Goal: Task Accomplishment & Management: Use online tool/utility

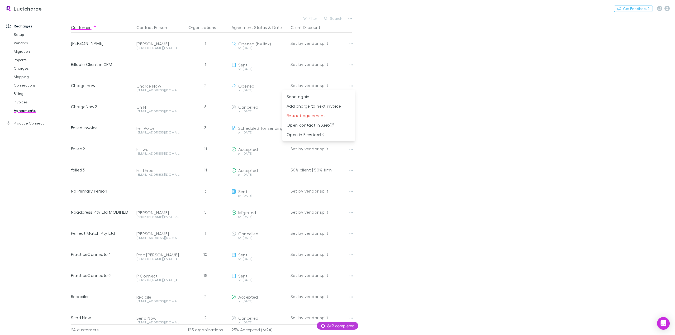
click at [54, 9] on div at bounding box center [337, 167] width 675 height 335
click at [62, 8] on button "Switch company" at bounding box center [64, 8] width 35 height 6
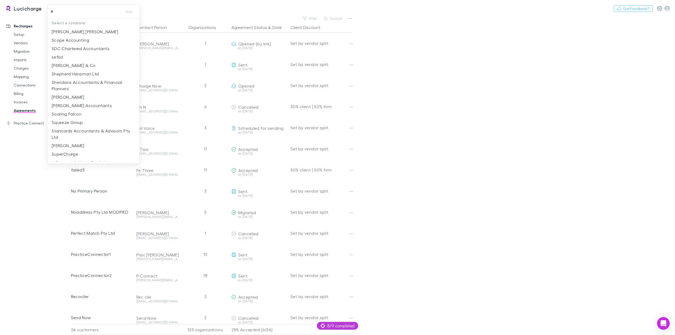
type input "**"
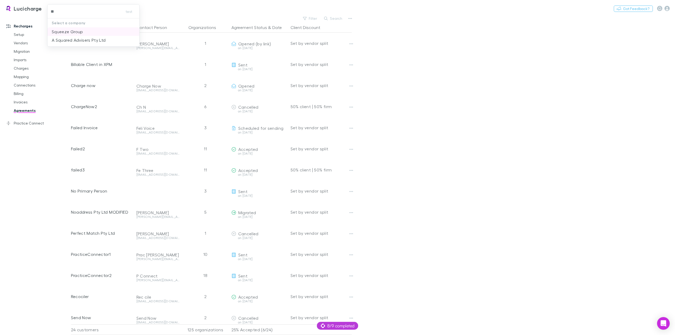
click at [68, 30] on p "Squeeze Group" at bounding box center [67, 32] width 31 height 6
click at [27, 28] on link "Recharges" at bounding box center [37, 26] width 73 height 8
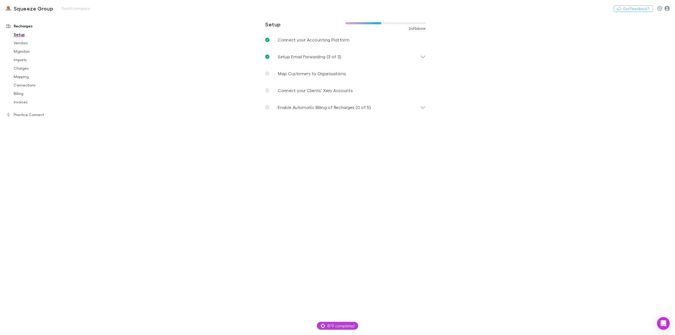
click at [668, 10] on icon "button" at bounding box center [667, 8] width 5 height 5
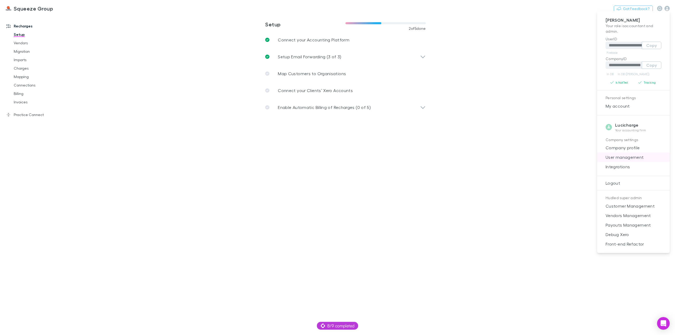
click at [626, 156] on span "User management" at bounding box center [634, 157] width 64 height 6
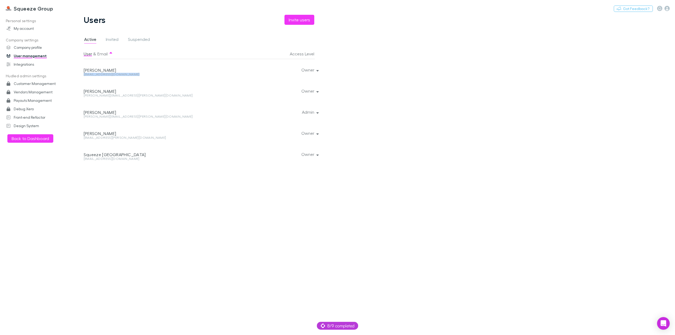
drag, startPoint x: 133, startPoint y: 75, endPoint x: 83, endPoint y: 76, distance: 49.6
click at [84, 76] on div "diego.biroli@withsqueeze.com" at bounding box center [157, 76] width 146 height 7
copy div "diego.biroli@withsqueeze.com"
click at [25, 9] on h3 "Squeeze Group" at bounding box center [33, 8] width 39 height 6
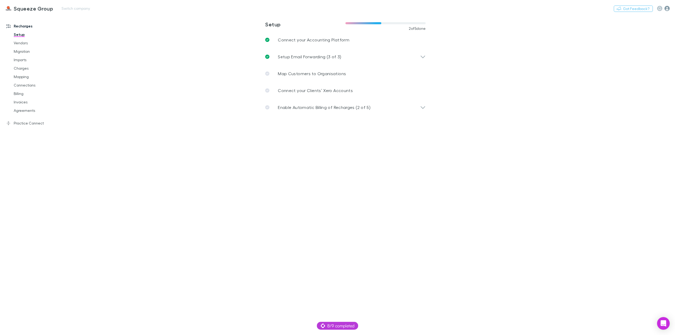
click at [666, 8] on icon "button" at bounding box center [667, 8] width 5 height 5
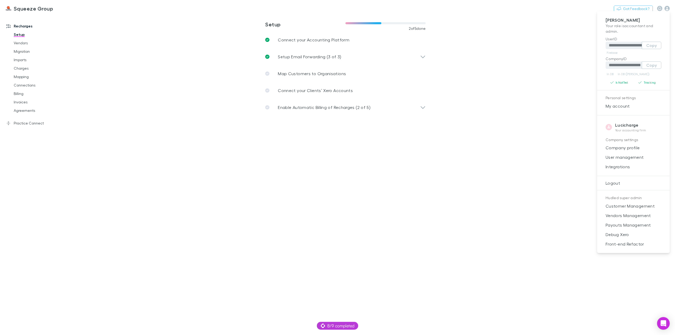
click at [668, 9] on div at bounding box center [337, 167] width 675 height 335
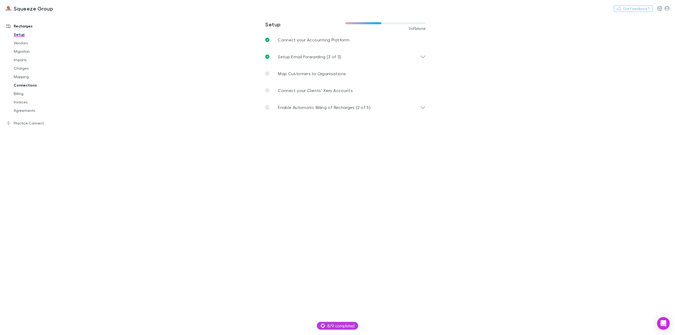
click at [25, 85] on link "Connections" at bounding box center [40, 85] width 65 height 8
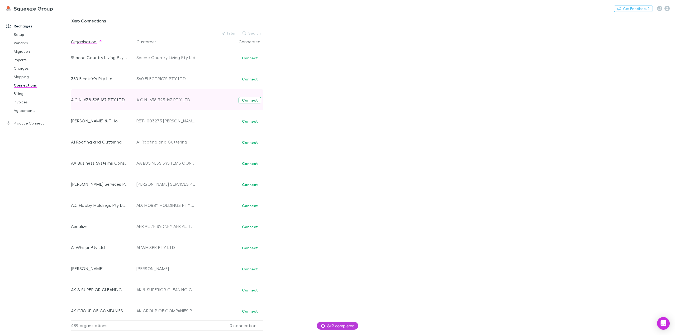
click at [246, 98] on button "Connect" at bounding box center [250, 100] width 23 height 6
